Goal: Navigation & Orientation: Go to known website

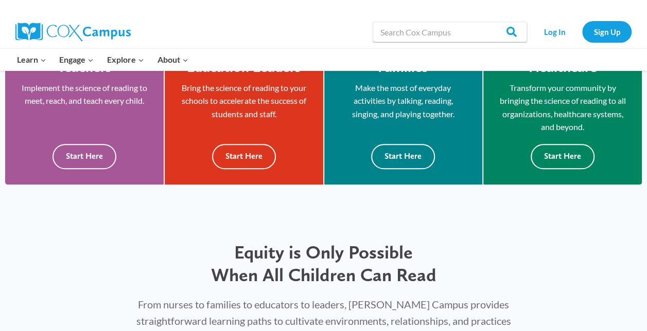
scroll to position [320, 0]
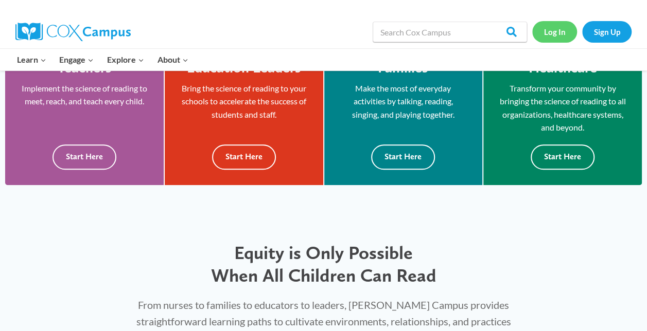
click at [557, 30] on link "Log In" at bounding box center [554, 31] width 45 height 21
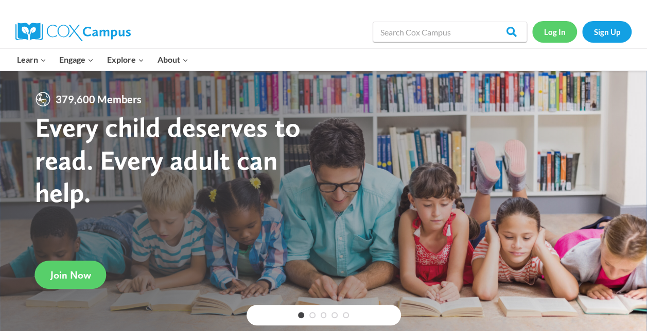
click at [556, 41] on link "Log In" at bounding box center [554, 31] width 45 height 21
